Goal: Navigation & Orientation: Go to known website

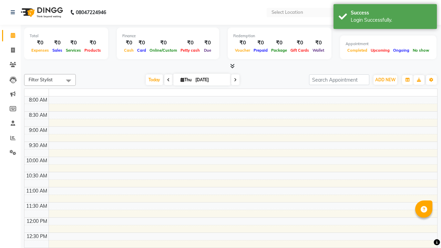
select select "en"
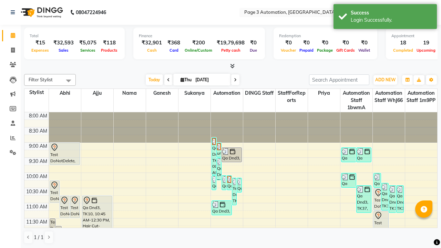
click at [429, 12] on icon at bounding box center [429, 12] width 5 height 5
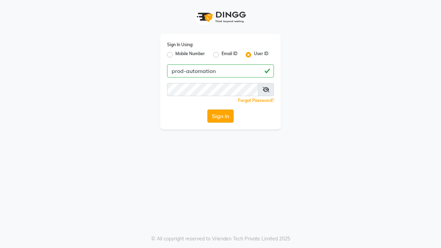
click at [220, 116] on button "Sign In" at bounding box center [220, 115] width 26 height 13
